Goal: Task Accomplishment & Management: Manage account settings

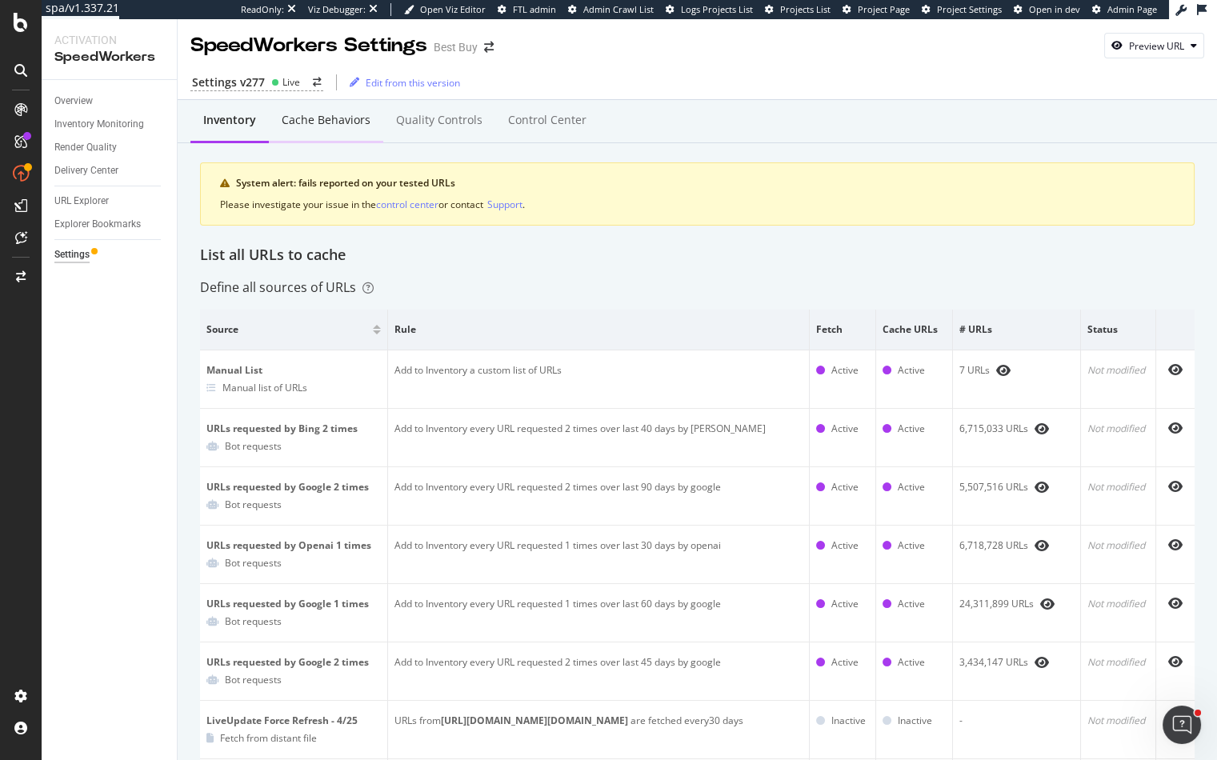
click at [298, 117] on div "Cache behaviors" at bounding box center [326, 120] width 89 height 16
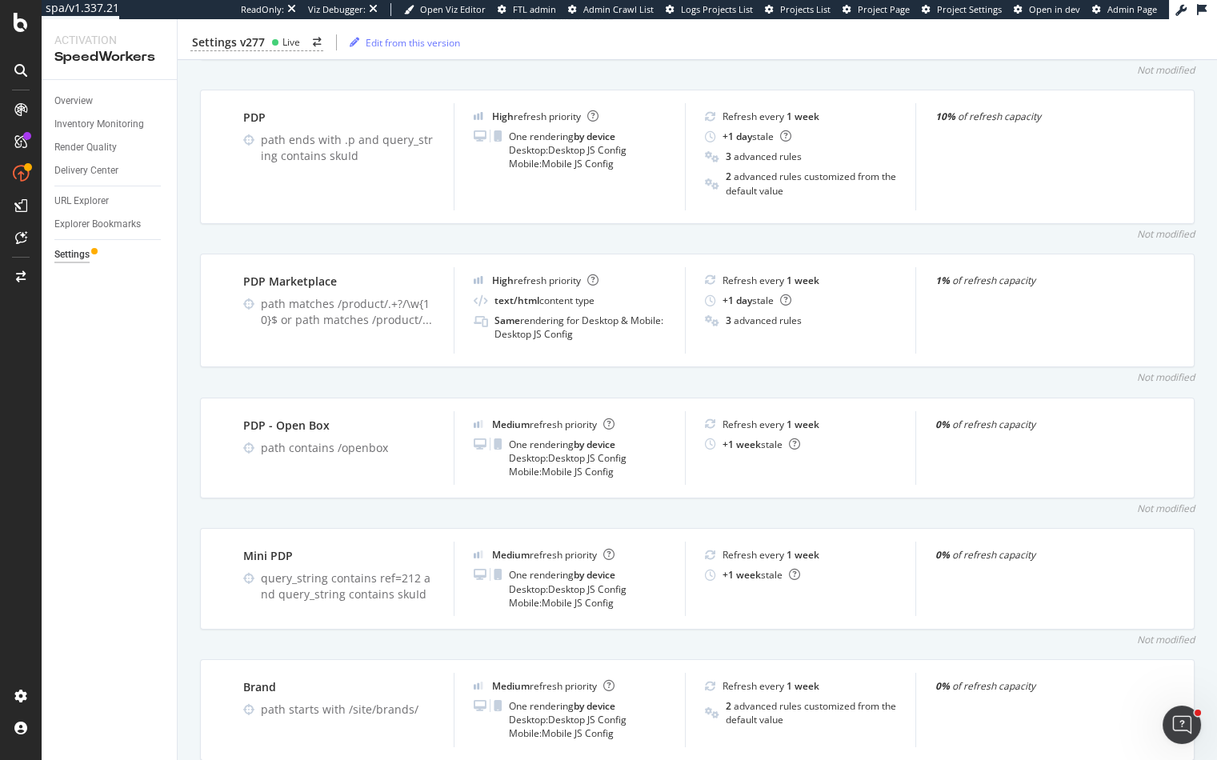
scroll to position [1115, 0]
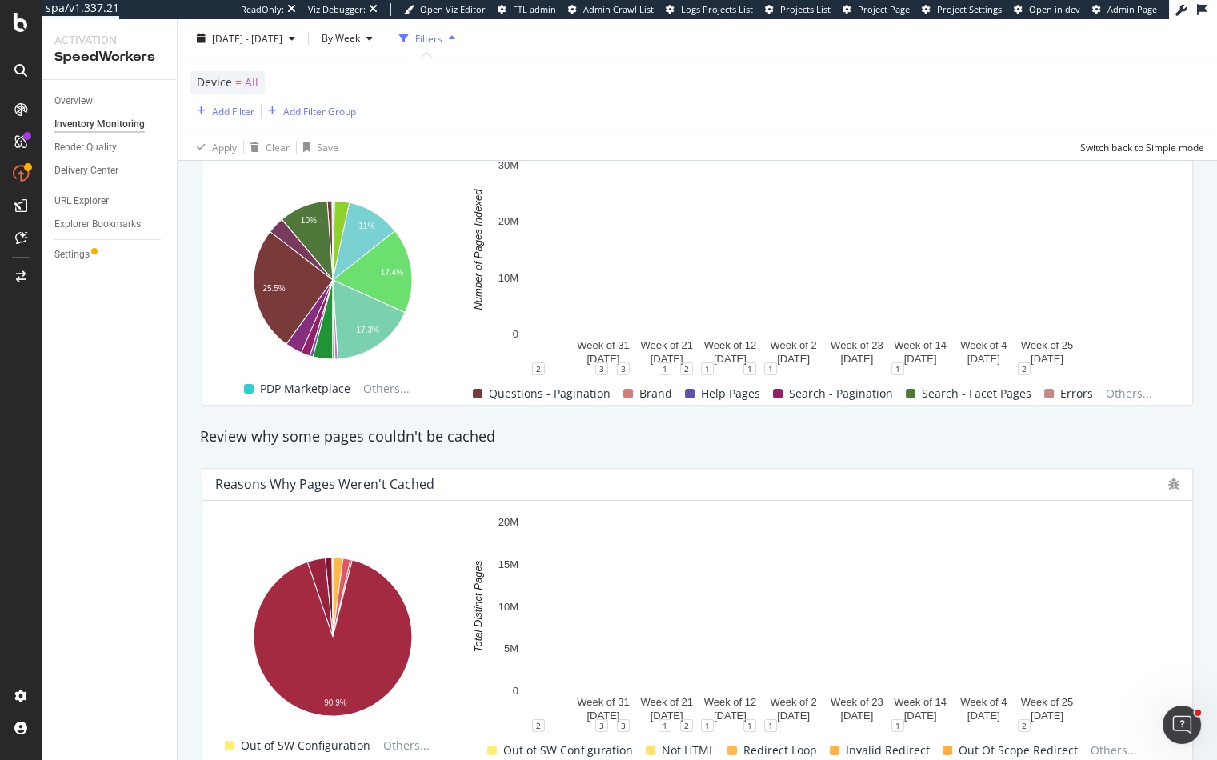
scroll to position [1135, 0]
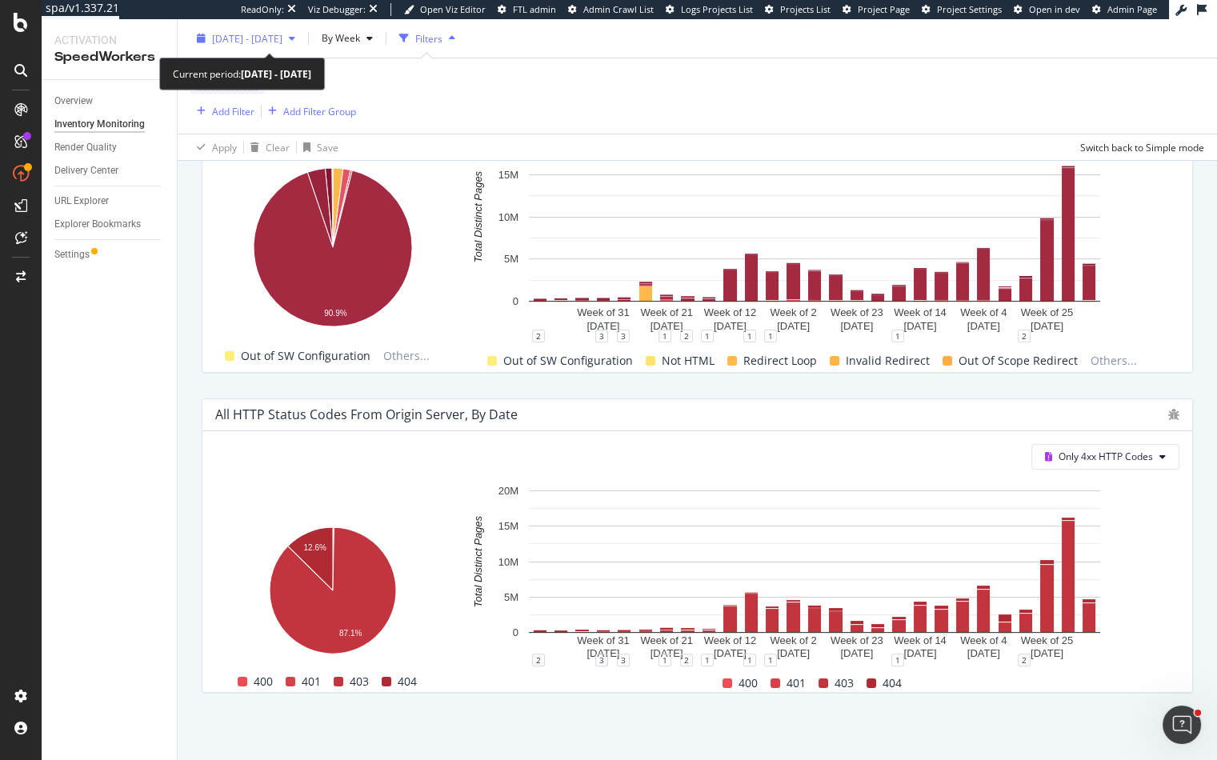
click at [282, 44] on span "[DATE] - [DATE]" at bounding box center [247, 38] width 70 height 14
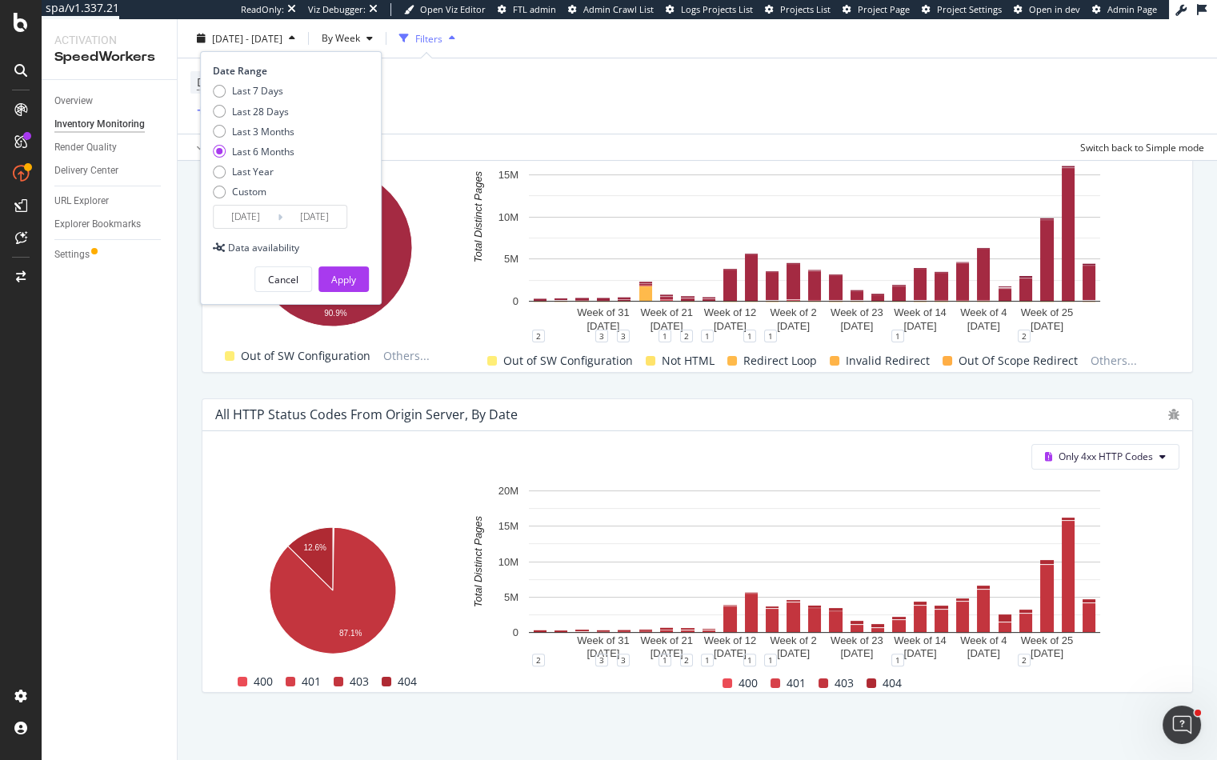
click at [1175, 402] on div "All HTTP Status Codes from Origin Server, by Date" at bounding box center [697, 415] width 990 height 32
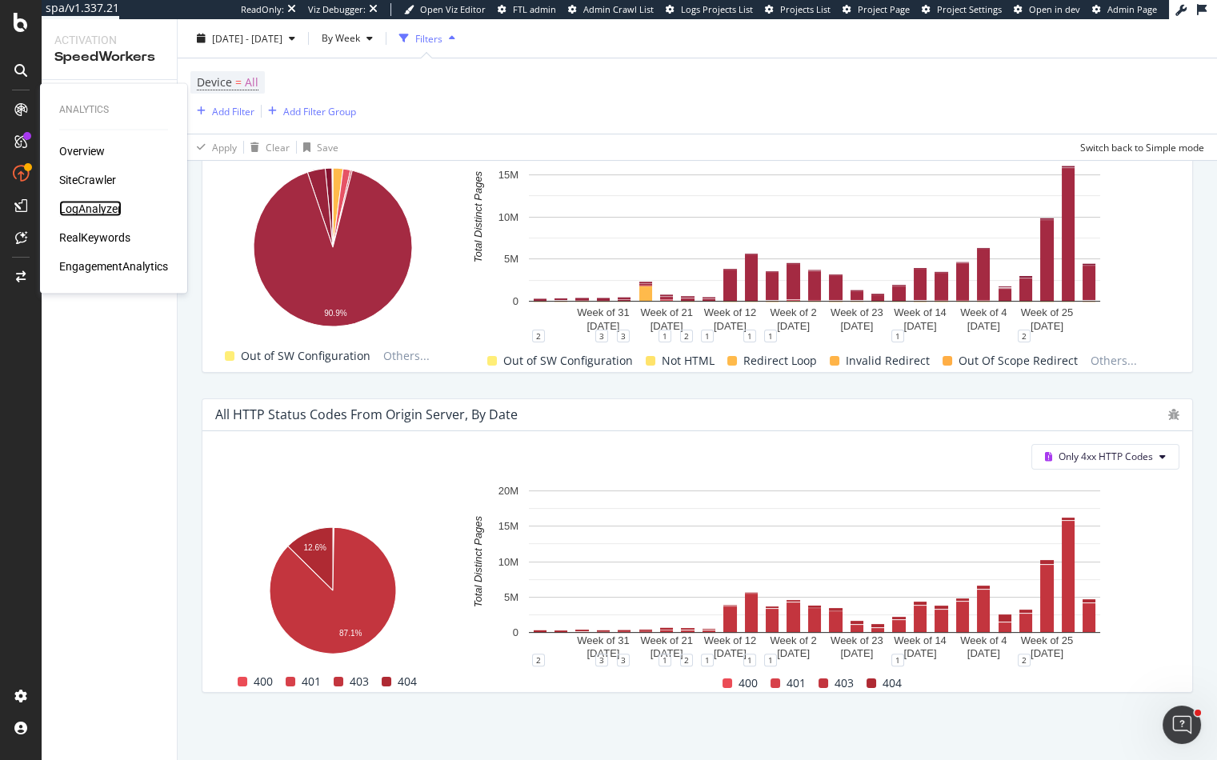
click at [81, 209] on div "LogAnalyzer" at bounding box center [90, 209] width 62 height 16
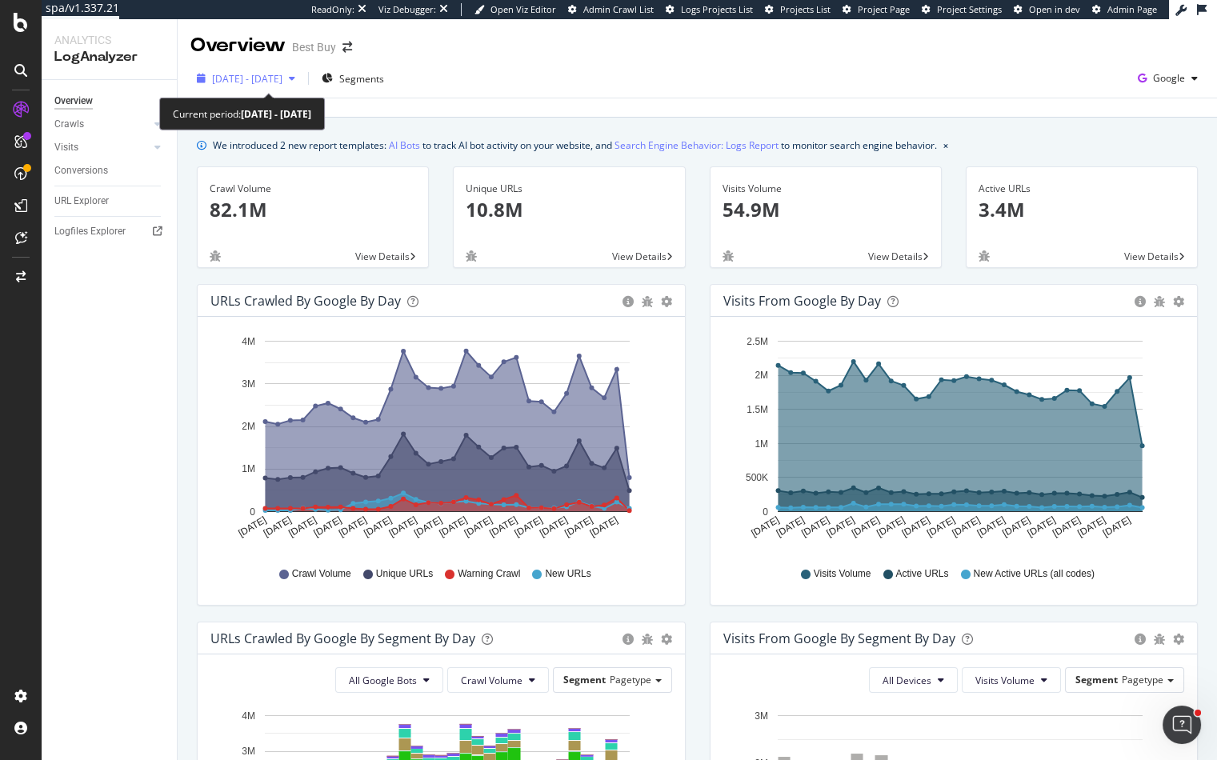
click at [282, 78] on span "[DATE] - [DATE]" at bounding box center [247, 79] width 70 height 14
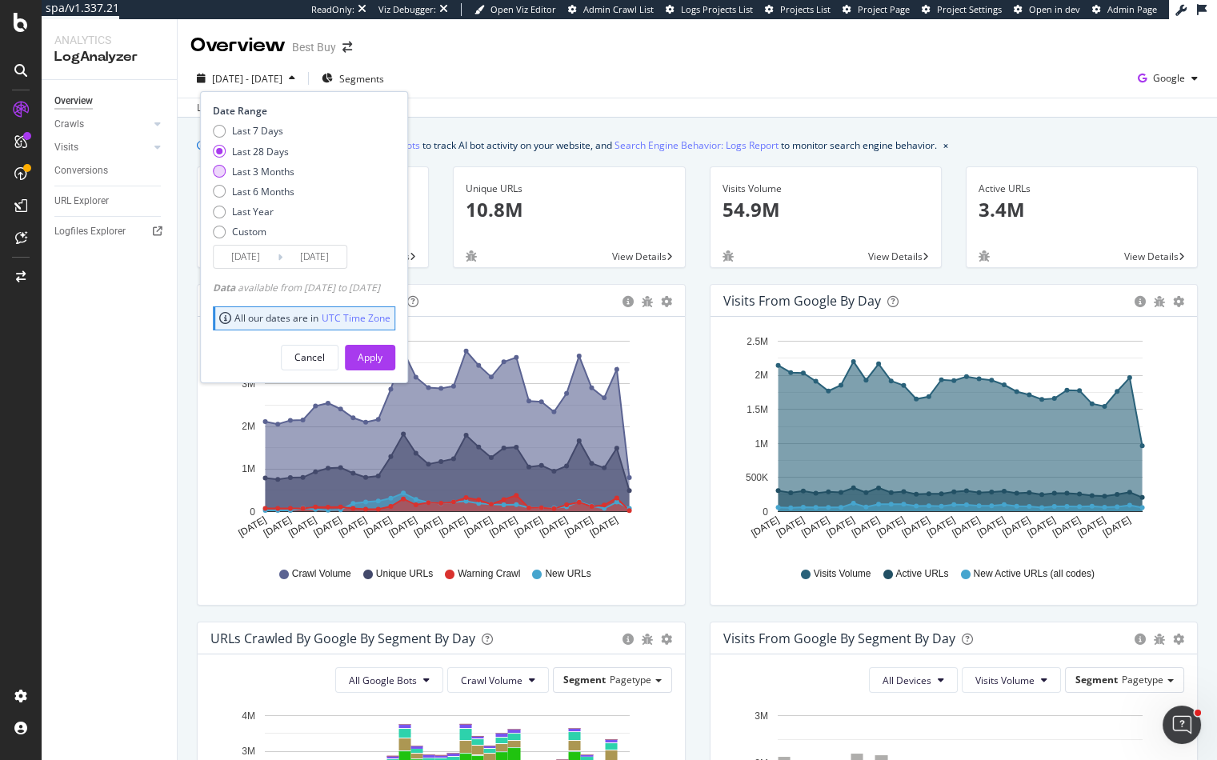
click at [273, 174] on div "Last 3 Months" at bounding box center [263, 172] width 62 height 14
type input "[DATE]"
click at [382, 362] on div "Apply" at bounding box center [370, 357] width 25 height 14
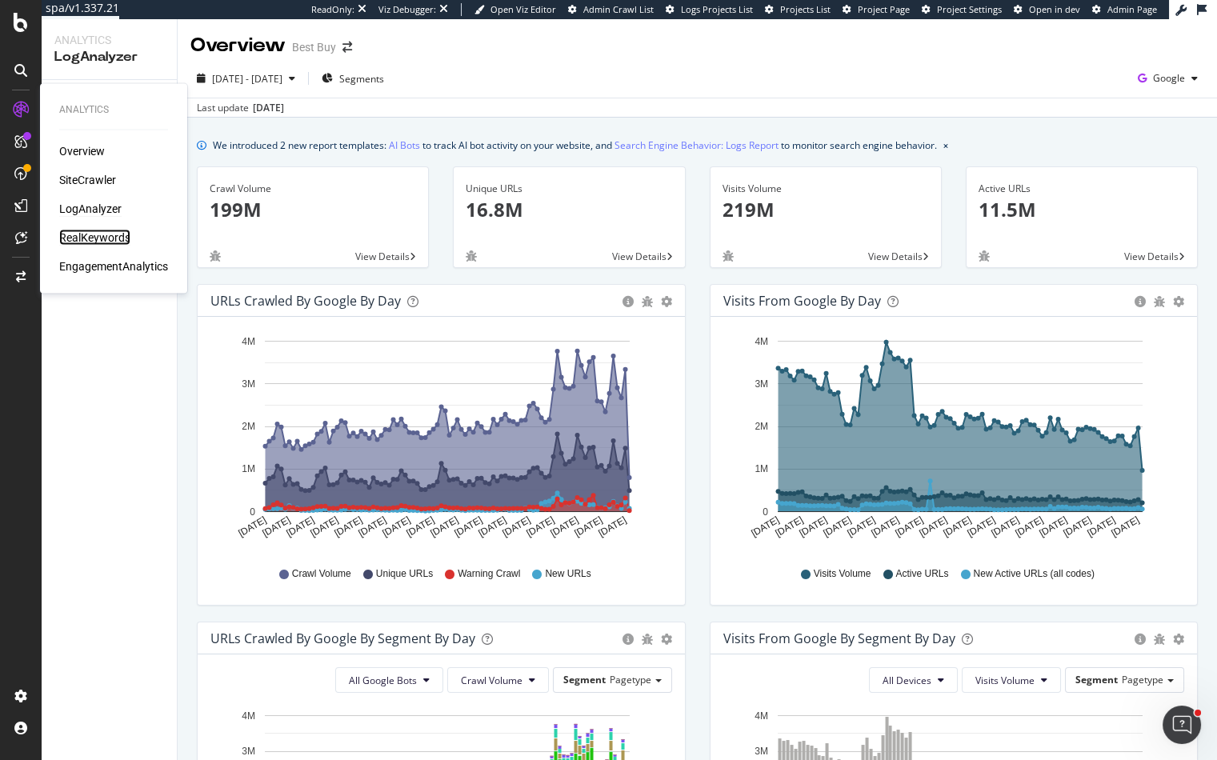
click at [83, 237] on div "RealKeywords" at bounding box center [94, 238] width 71 height 16
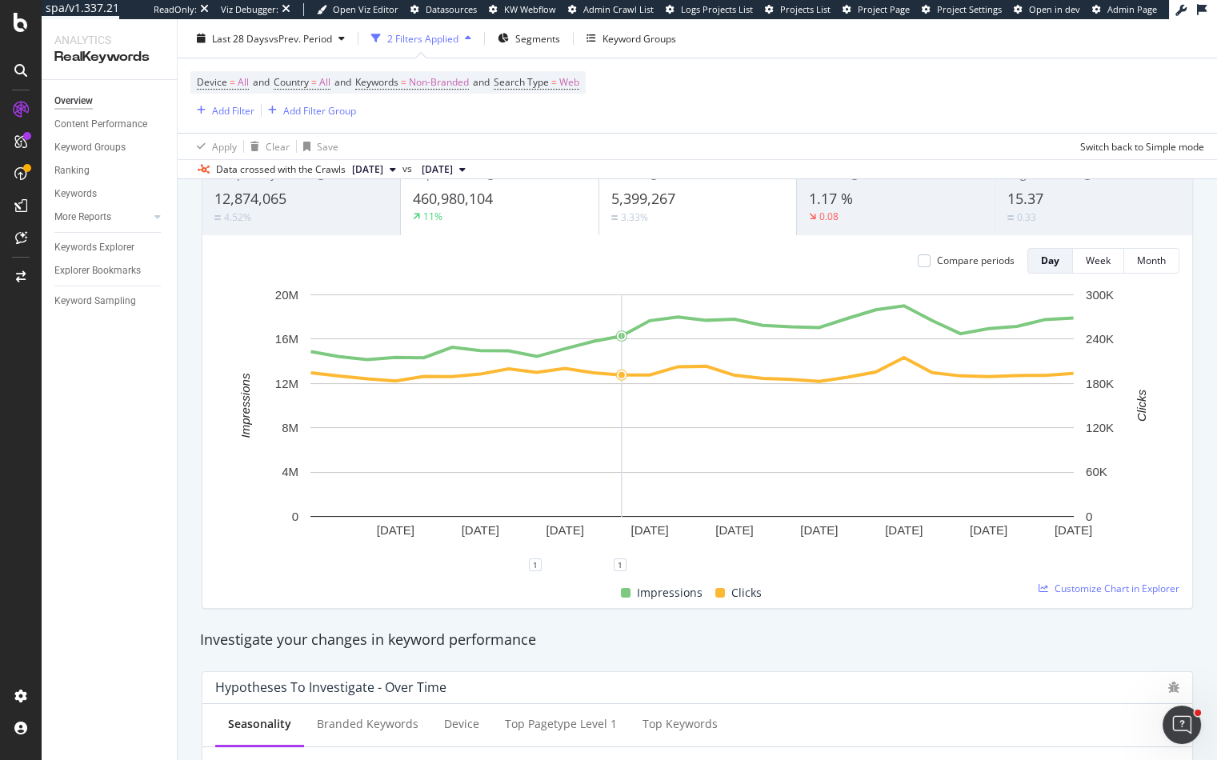
scroll to position [144, 0]
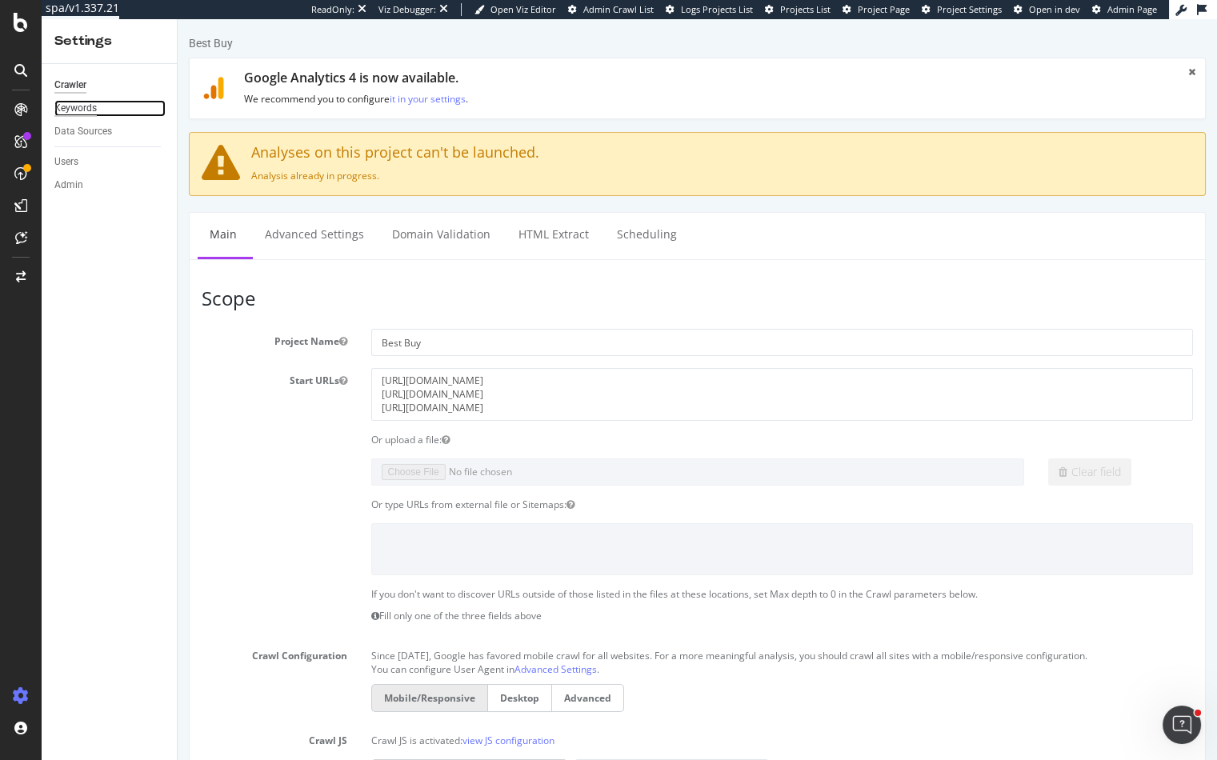
click at [83, 102] on div "Keywords" at bounding box center [75, 108] width 42 height 17
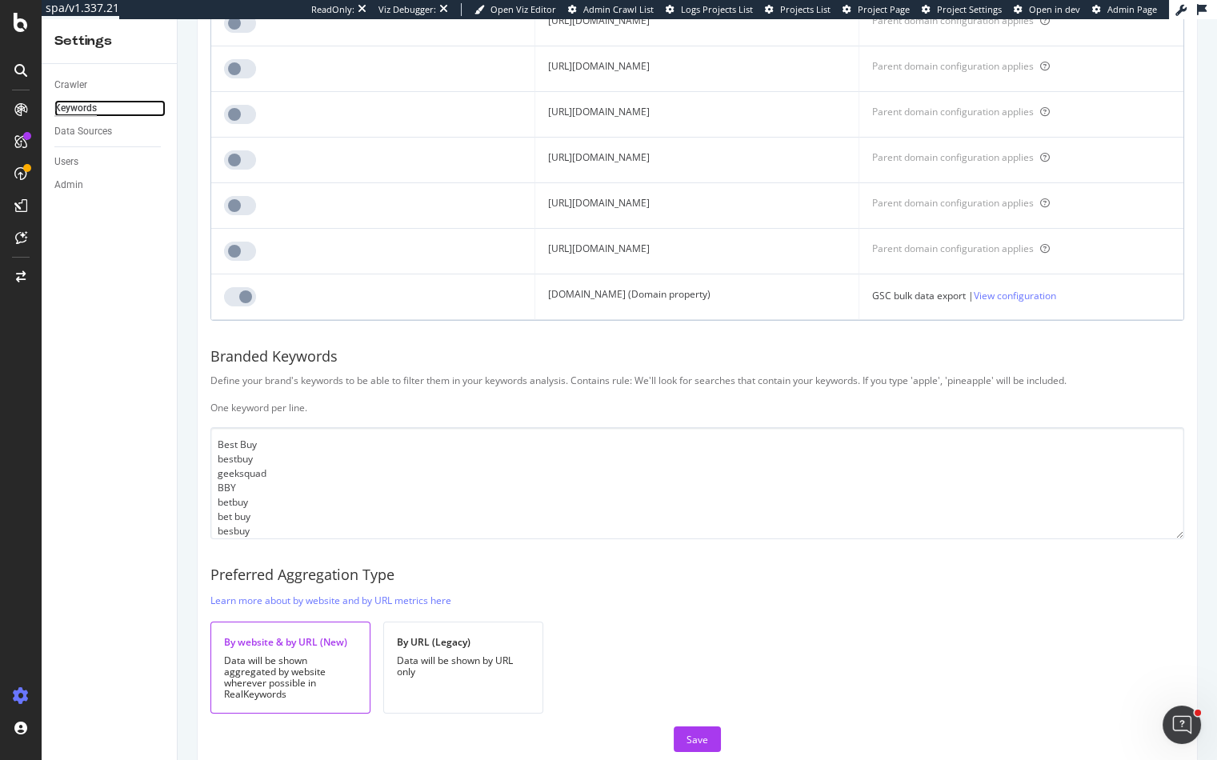
scroll to position [12267, 0]
